Goal: Information Seeking & Learning: Learn about a topic

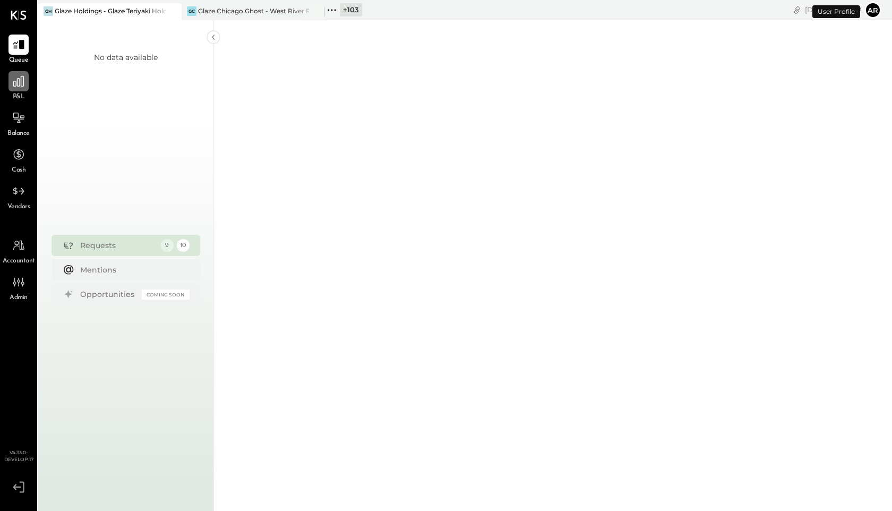
click at [17, 86] on icon at bounding box center [18, 81] width 11 height 11
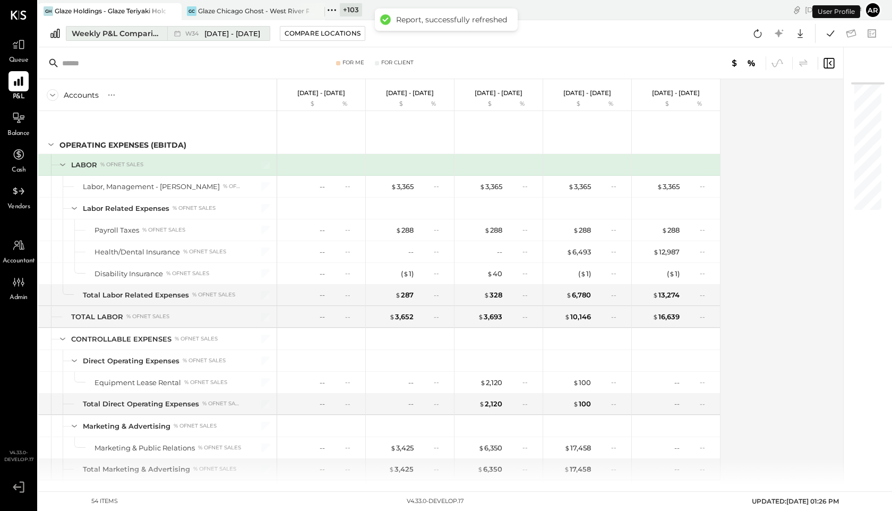
click at [181, 34] on icon at bounding box center [177, 33] width 11 height 11
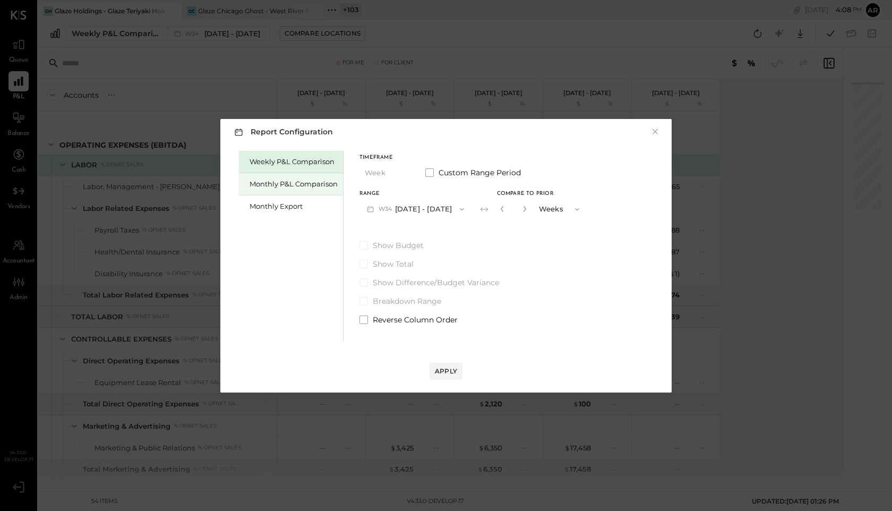
click at [265, 182] on div "Monthly P&L Comparison" at bounding box center [293, 184] width 88 height 10
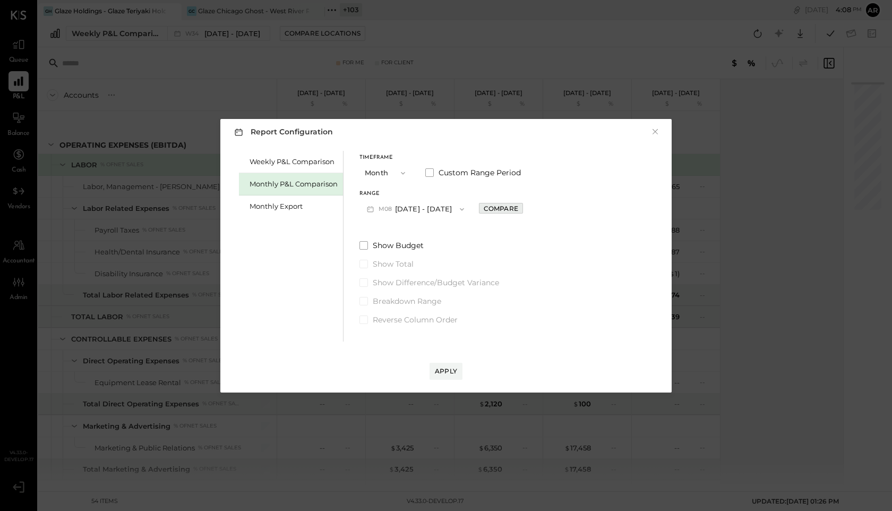
click at [486, 209] on div "Compare" at bounding box center [500, 208] width 34 height 9
click at [522, 211] on icon "button" at bounding box center [524, 208] width 6 height 6
type input "*"
click at [438, 371] on div "Apply" at bounding box center [446, 370] width 22 height 9
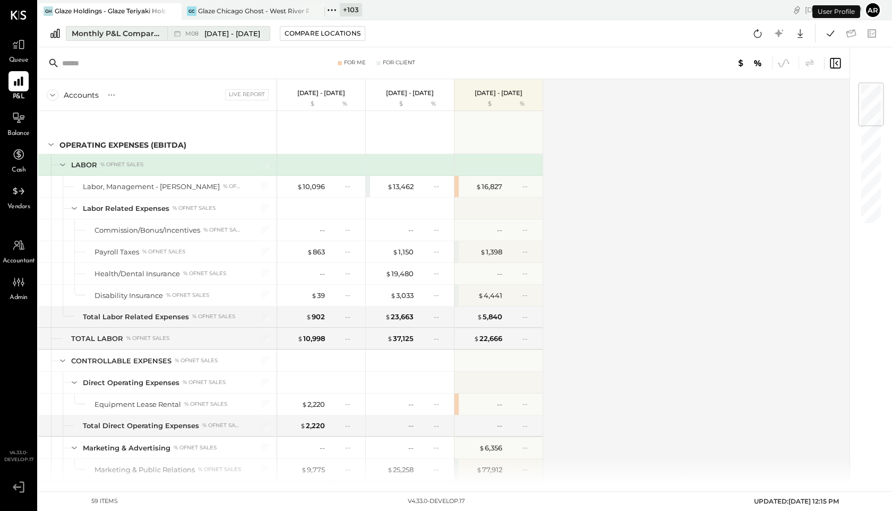
click at [228, 34] on span "[DATE] - [DATE]" at bounding box center [232, 34] width 56 height 10
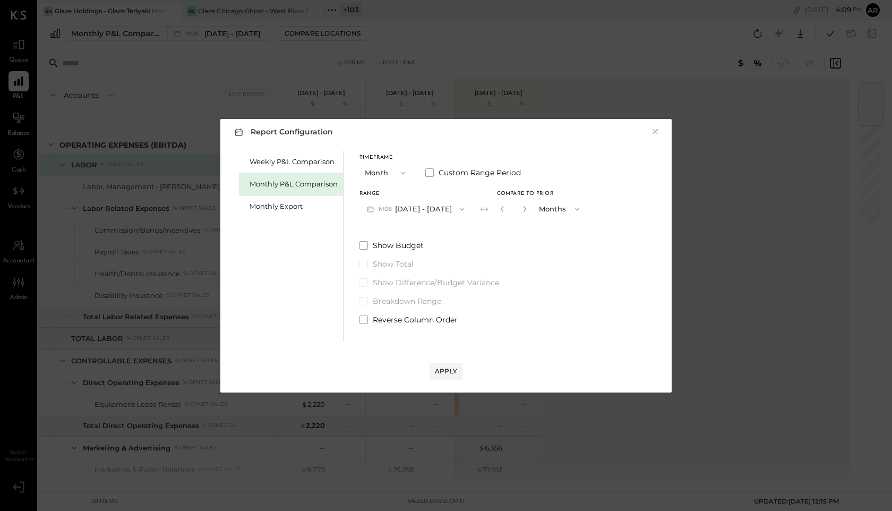
click at [375, 312] on div "Show Budget Show Total Show Difference/Budget Variance Breakdown Range Reverse …" at bounding box center [472, 282] width 227 height 85
click at [366, 315] on span at bounding box center [363, 319] width 8 height 8
click at [443, 370] on div "Apply" at bounding box center [446, 370] width 22 height 9
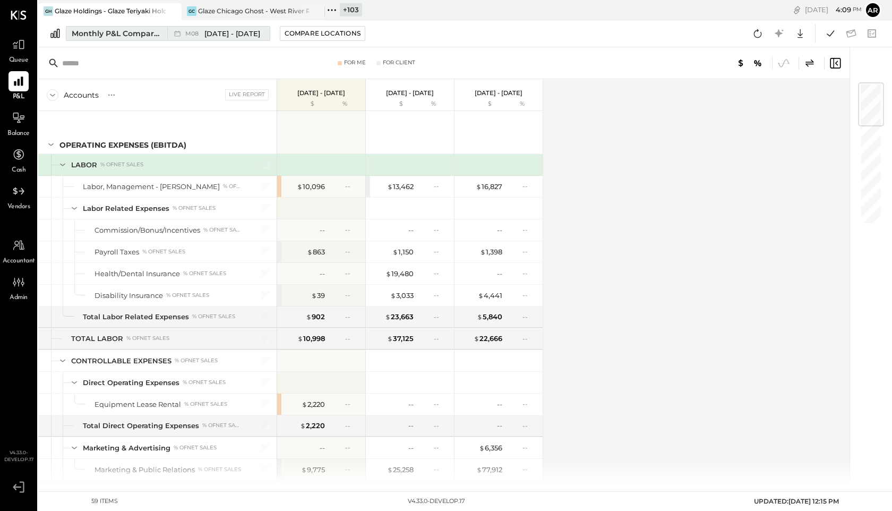
click at [210, 35] on span "[DATE] - [DATE]" at bounding box center [232, 34] width 56 height 10
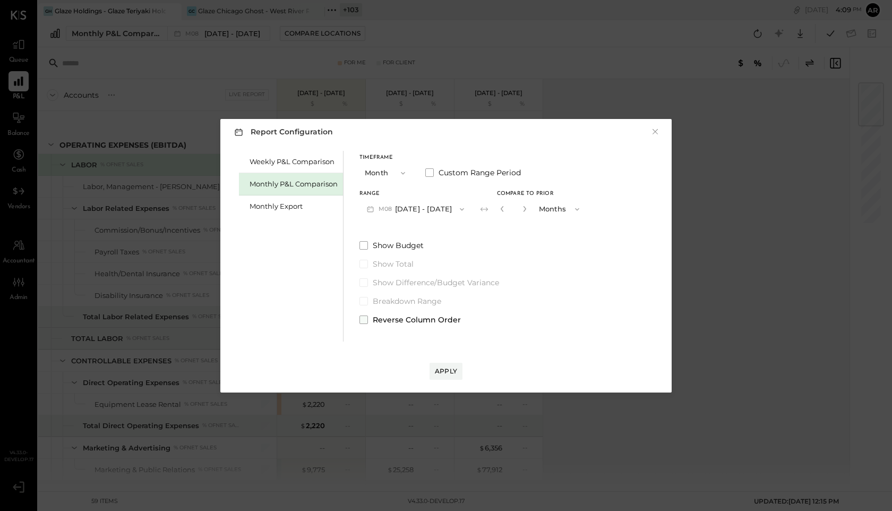
click at [362, 321] on span at bounding box center [363, 319] width 8 height 8
click at [445, 376] on button "Apply" at bounding box center [445, 370] width 33 height 17
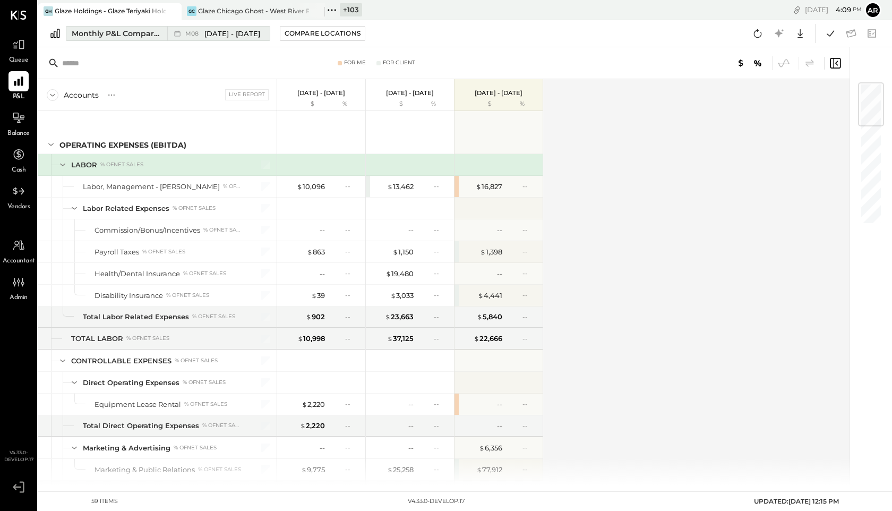
click at [220, 30] on span "[DATE] - [DATE]" at bounding box center [232, 34] width 56 height 10
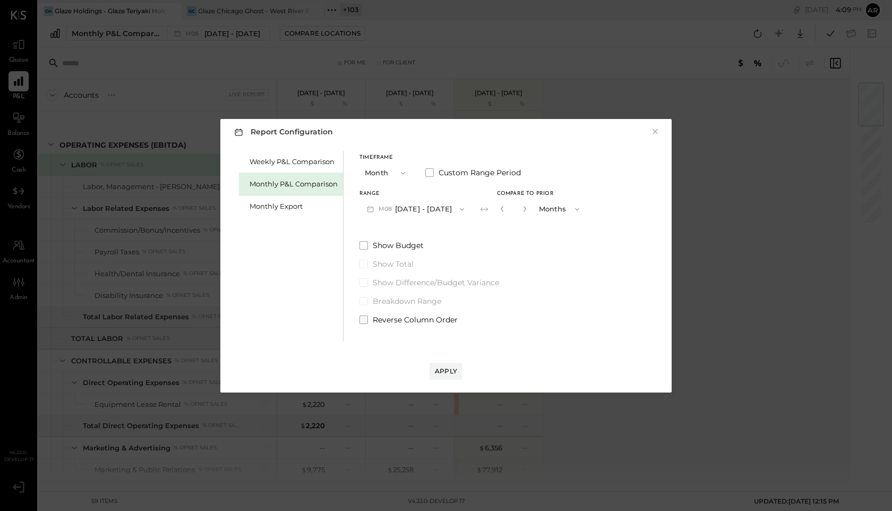
click at [364, 321] on span at bounding box center [363, 319] width 8 height 8
click at [449, 373] on div "Apply" at bounding box center [446, 370] width 22 height 9
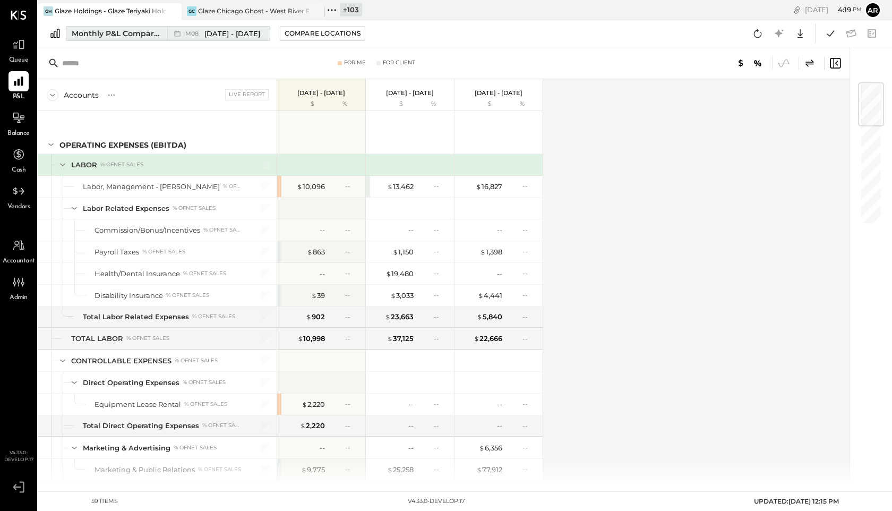
click at [205, 36] on span "[DATE] - [DATE]" at bounding box center [232, 34] width 56 height 10
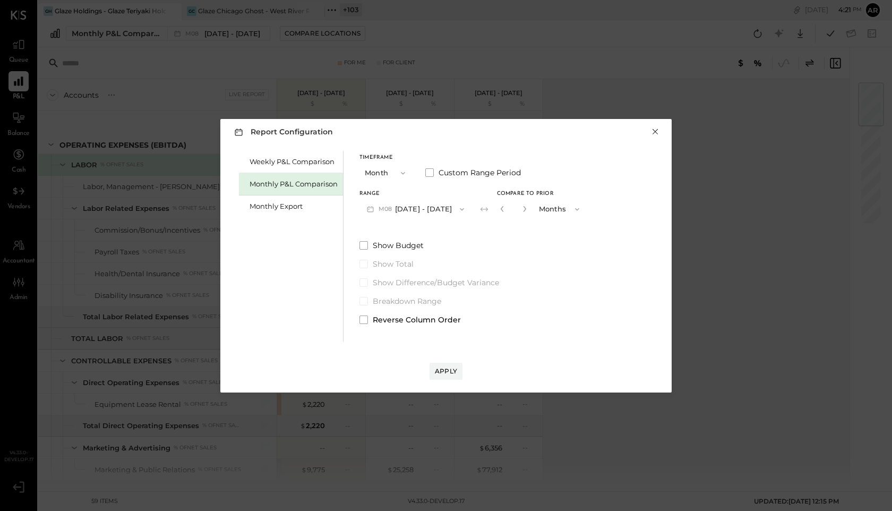
click at [656, 129] on button "×" at bounding box center [655, 131] width 10 height 11
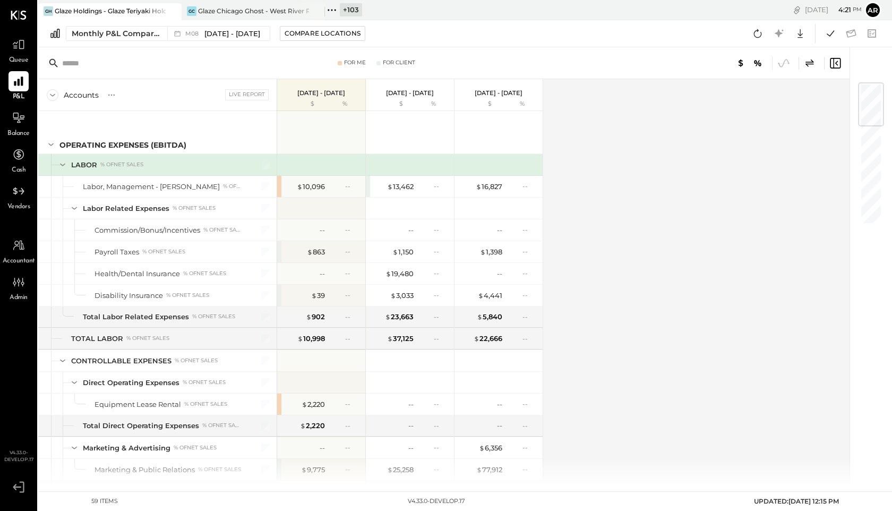
click at [812, 64] on icon at bounding box center [809, 62] width 8 height 7
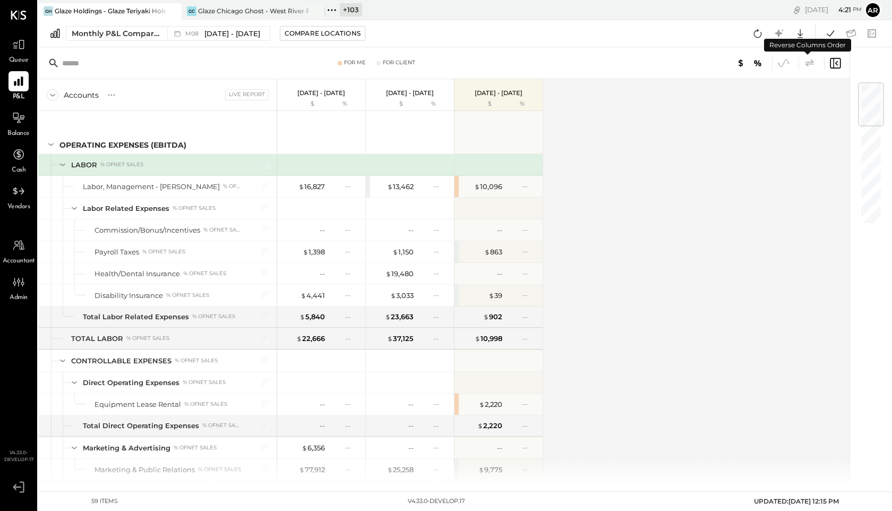
click at [812, 64] on icon at bounding box center [809, 62] width 8 height 7
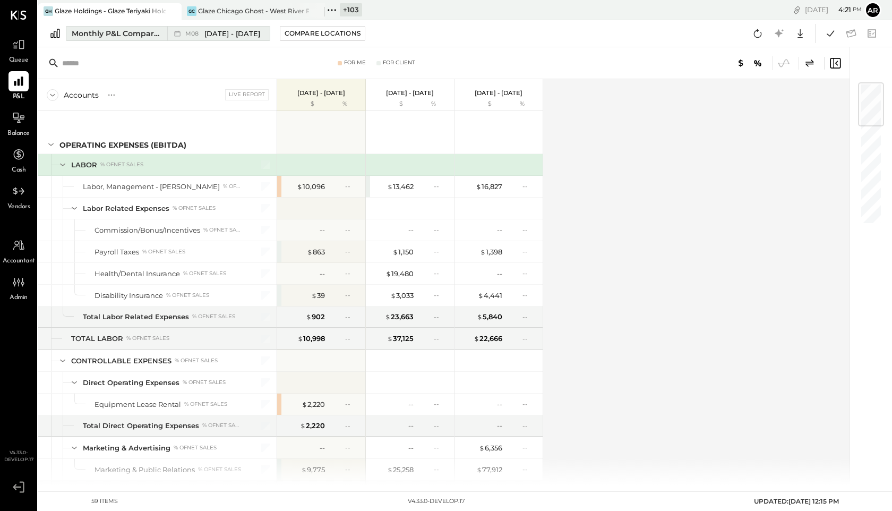
click at [232, 37] on span "[DATE] - [DATE]" at bounding box center [232, 34] width 56 height 10
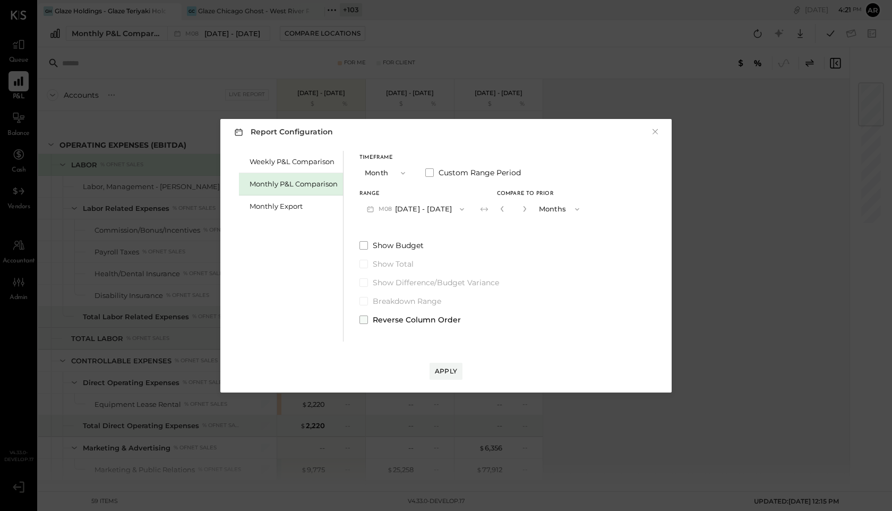
click at [363, 317] on span at bounding box center [363, 319] width 8 height 8
click at [441, 371] on div "Apply" at bounding box center [446, 370] width 22 height 9
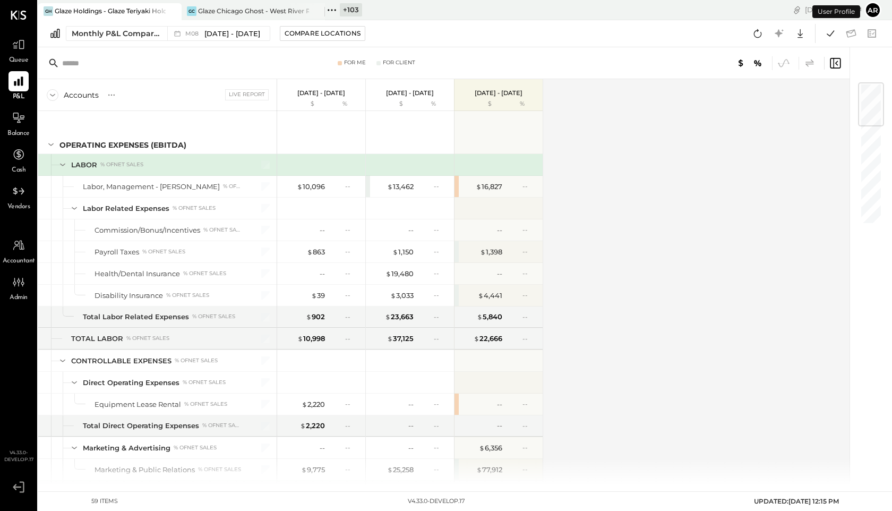
click at [808, 63] on icon at bounding box center [809, 63] width 13 height 13
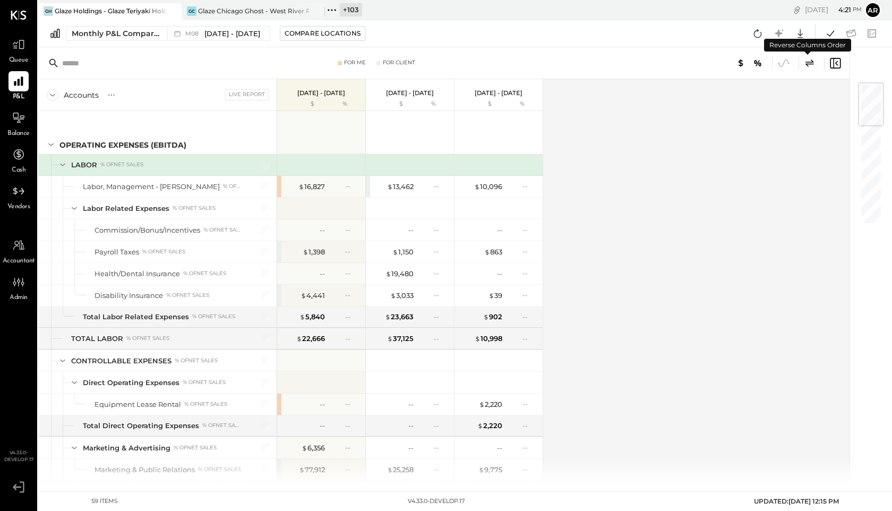
click at [808, 63] on icon at bounding box center [809, 63] width 13 height 13
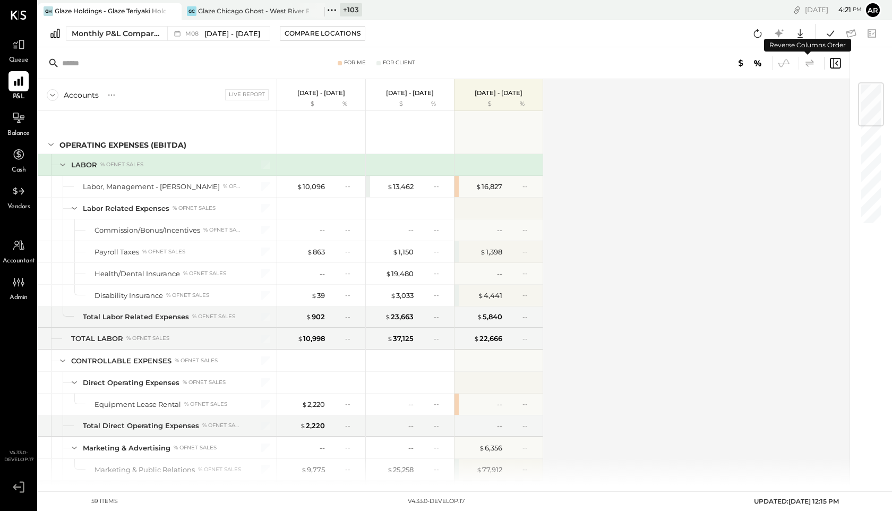
click at [808, 63] on icon at bounding box center [809, 63] width 13 height 13
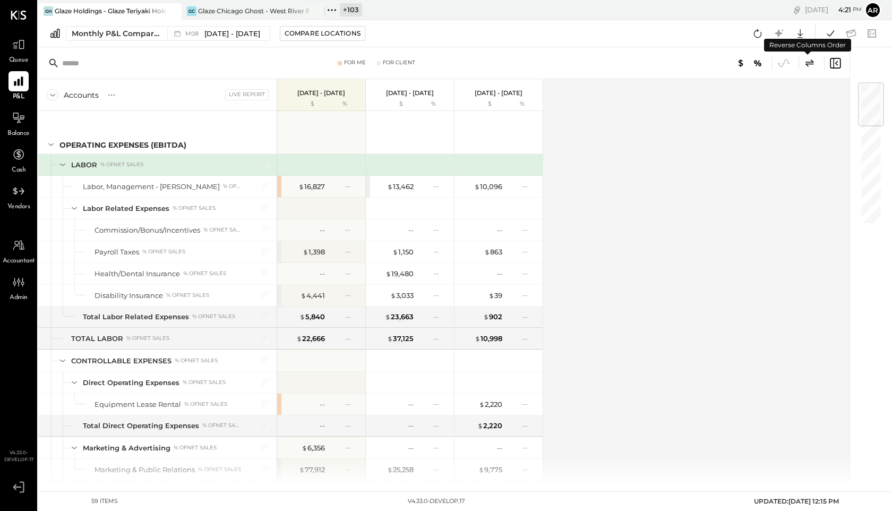
click at [809, 62] on icon at bounding box center [809, 62] width 8 height 7
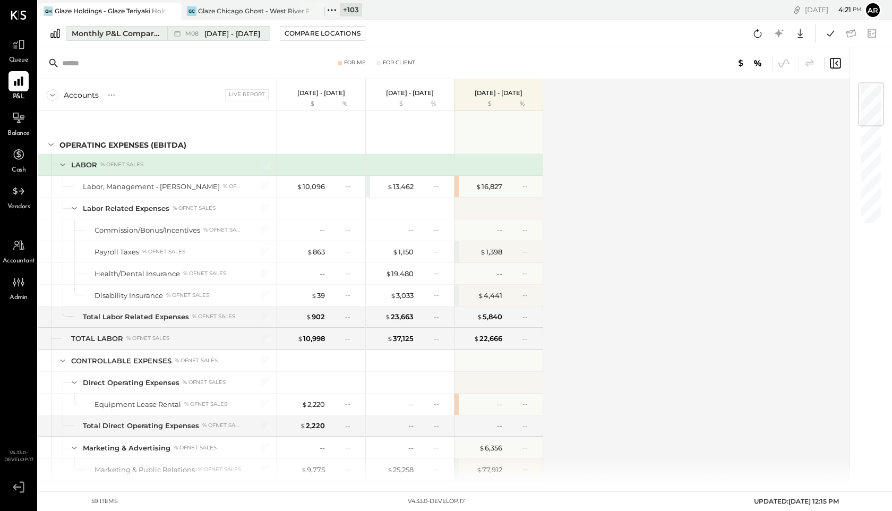
click at [221, 38] on div "M08 [DATE] - [DATE]" at bounding box center [215, 34] width 97 height 14
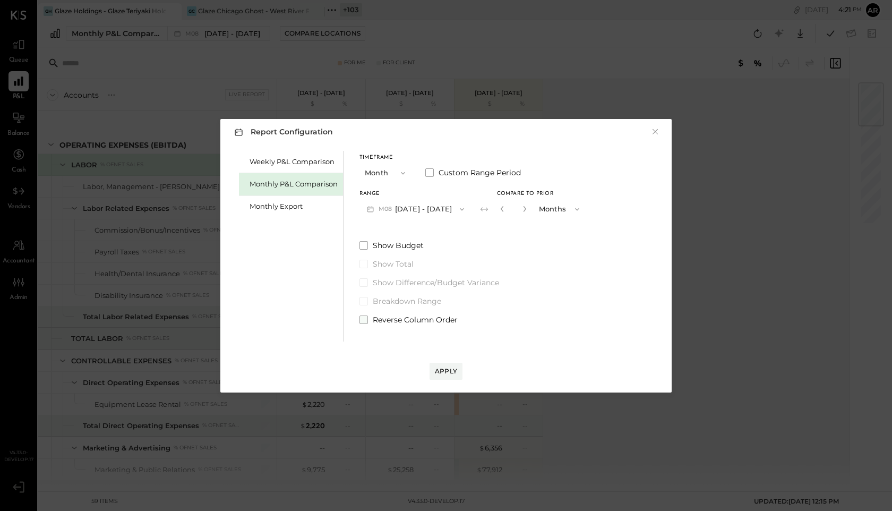
click at [364, 321] on span at bounding box center [363, 319] width 8 height 8
click at [453, 368] on div "Apply" at bounding box center [446, 370] width 22 height 9
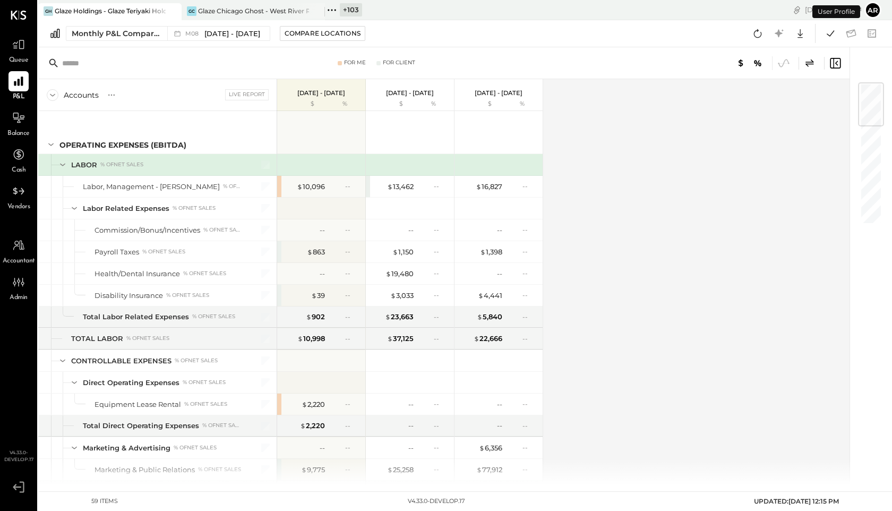
click at [808, 61] on icon at bounding box center [809, 63] width 13 height 13
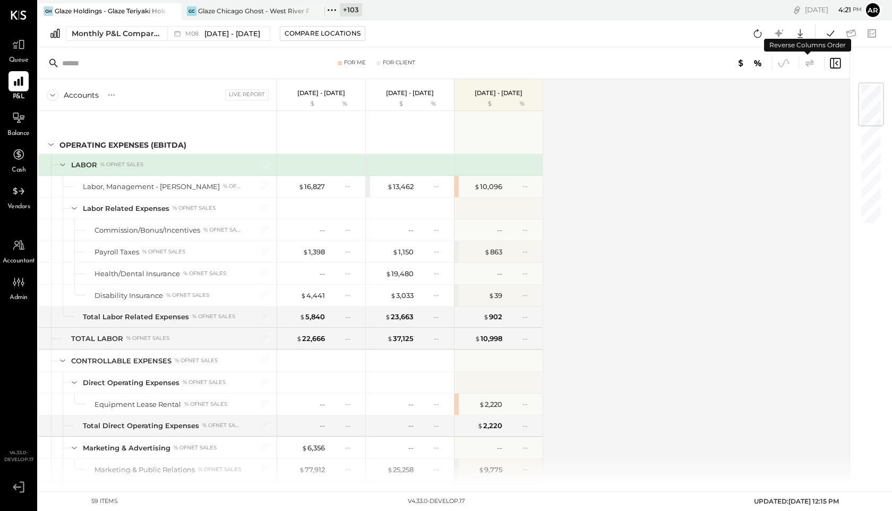
click at [808, 61] on icon at bounding box center [809, 63] width 13 height 13
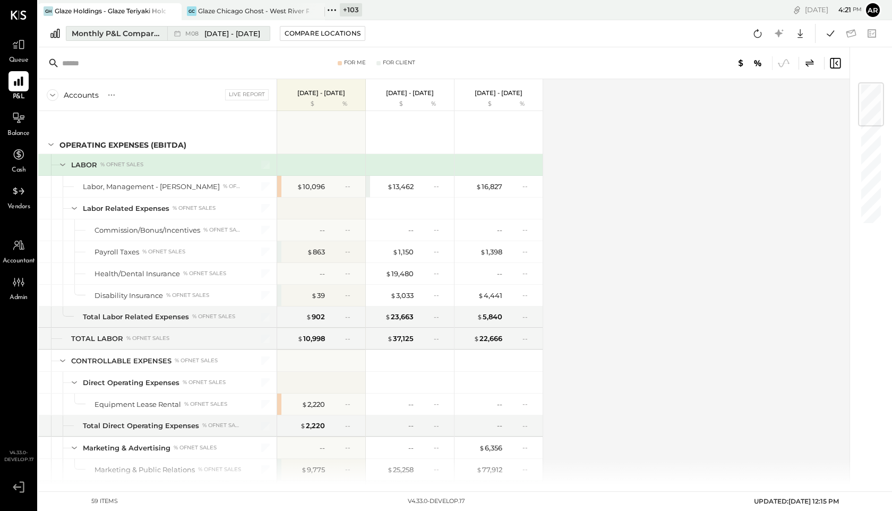
click at [230, 34] on span "[DATE] - [DATE]" at bounding box center [232, 34] width 56 height 10
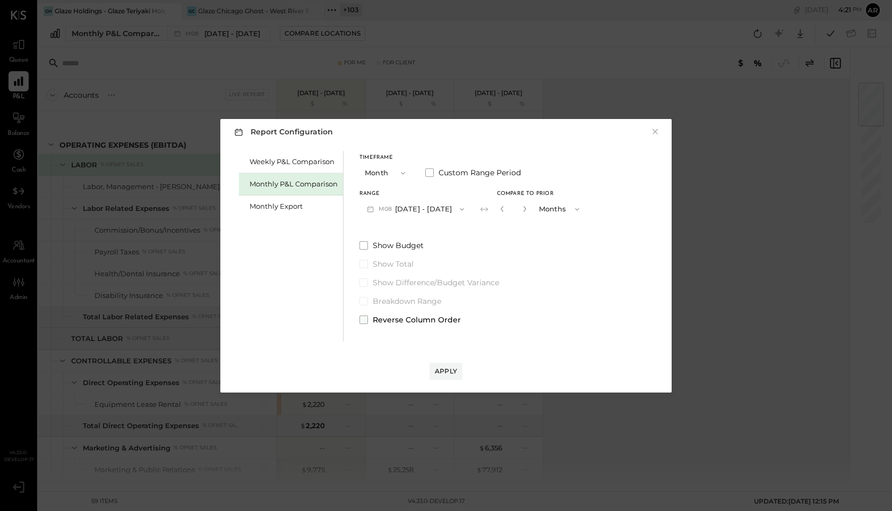
click at [368, 317] on label "Reverse Column Order" at bounding box center [472, 319] width 227 height 11
click at [653, 131] on button "×" at bounding box center [655, 131] width 10 height 11
